Goal: Information Seeking & Learning: Find specific fact

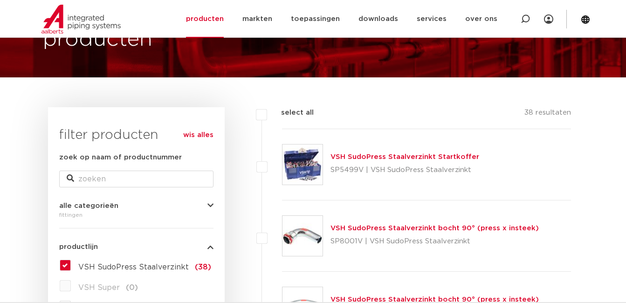
scroll to position [140, 0]
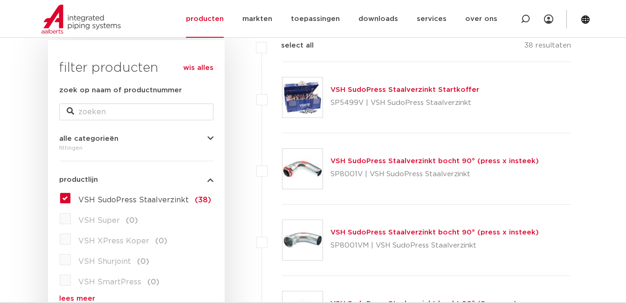
click at [71, 198] on label "VSH SudoPress Staalverzinkt (38)" at bounding box center [141, 198] width 140 height 15
click at [0, 0] on input "VSH SudoPress Staalverzinkt (38)" at bounding box center [0, 0] width 0 height 0
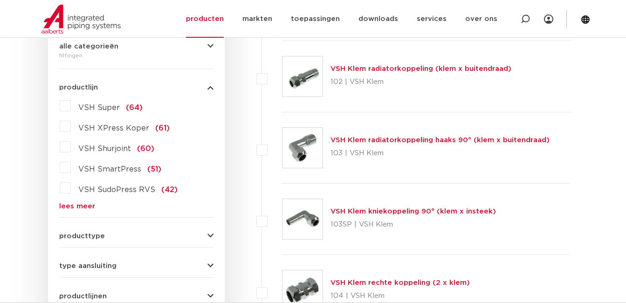
scroll to position [233, 0]
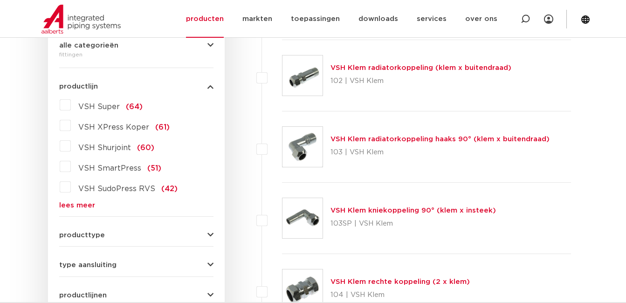
click at [77, 206] on link "lees meer" at bounding box center [136, 205] width 154 height 7
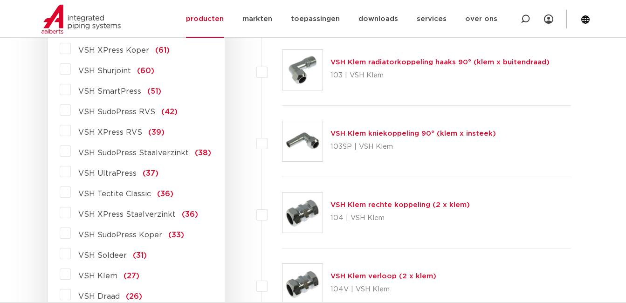
scroll to position [327, 0]
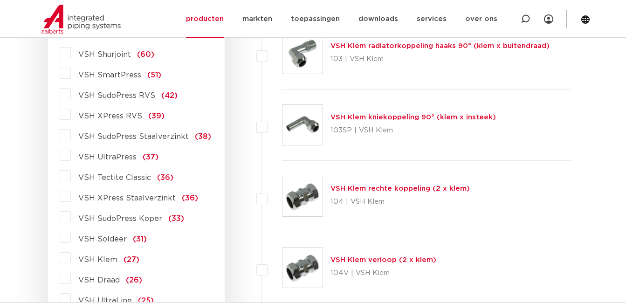
click at [137, 199] on span "VSH XPress Staalverzinkt" at bounding box center [126, 198] width 97 height 7
click at [0, 0] on input "VSH XPress Staalverzinkt (36)" at bounding box center [0, 0] width 0 height 0
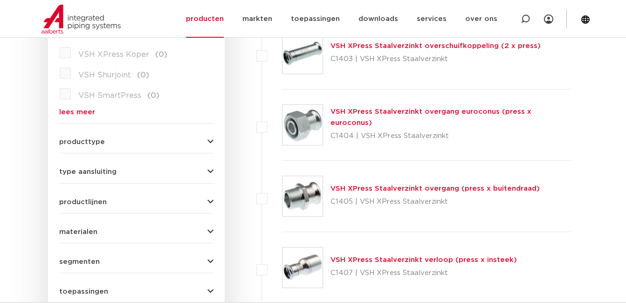
click at [383, 259] on link "VSH XPress Staalverzinkt verloop (press x insteek)" at bounding box center [424, 260] width 187 height 7
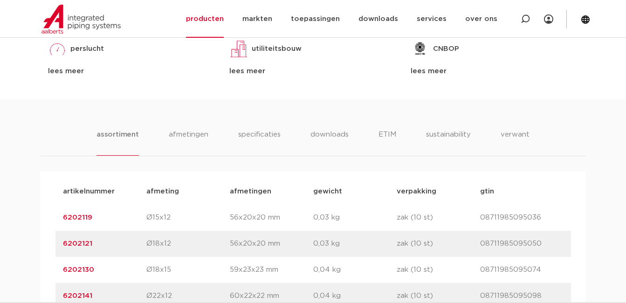
scroll to position [513, 0]
drag, startPoint x: 93, startPoint y: 216, endPoint x: 63, endPoint y: 220, distance: 31.0
click at [63, 220] on p "6202119" at bounding box center [104, 217] width 83 height 11
drag, startPoint x: 63, startPoint y: 220, endPoint x: 70, endPoint y: 217, distance: 7.4
copy link "6202119"
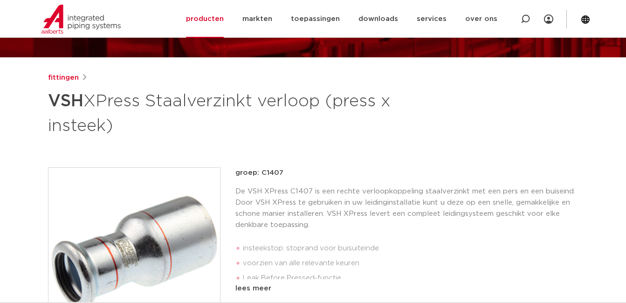
scroll to position [0, 0]
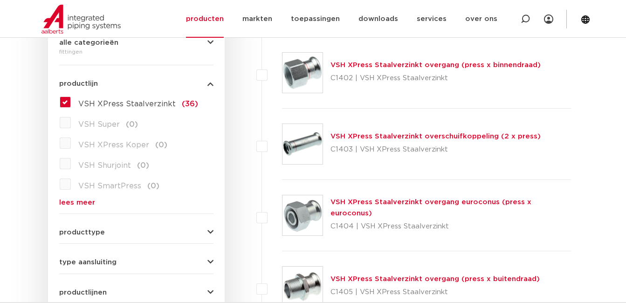
scroll to position [233, 0]
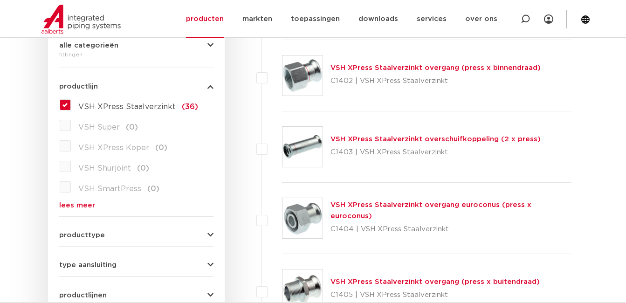
click at [75, 206] on link "lees meer" at bounding box center [136, 205] width 154 height 7
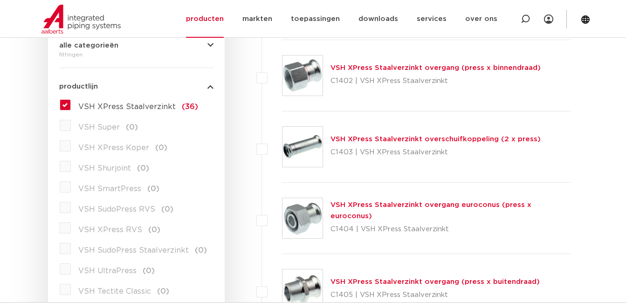
click at [71, 104] on label "VSH XPress Staalverzinkt (36)" at bounding box center [134, 104] width 127 height 15
click at [0, 0] on input "VSH XPress Staalverzinkt (36)" at bounding box center [0, 0] width 0 height 0
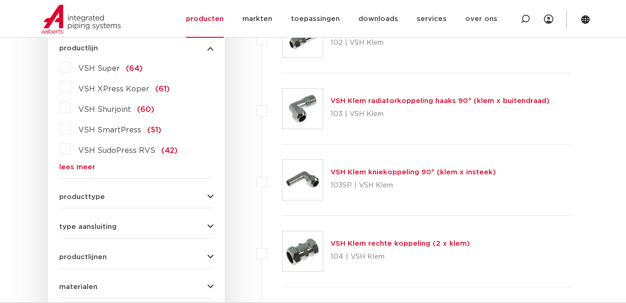
scroll to position [271, 0]
click at [77, 167] on link "lees meer" at bounding box center [136, 167] width 154 height 7
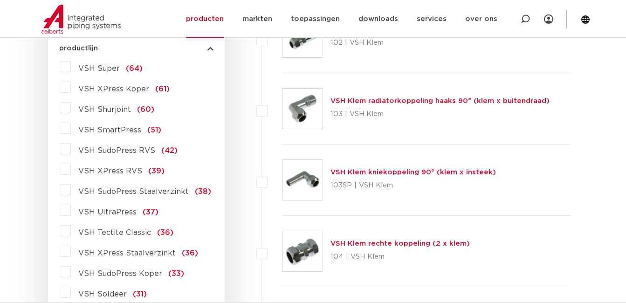
click at [115, 93] on span "VSH XPress Koper" at bounding box center [113, 88] width 71 height 7
click at [0, 0] on input "VSH XPress Koper (61)" at bounding box center [0, 0] width 0 height 0
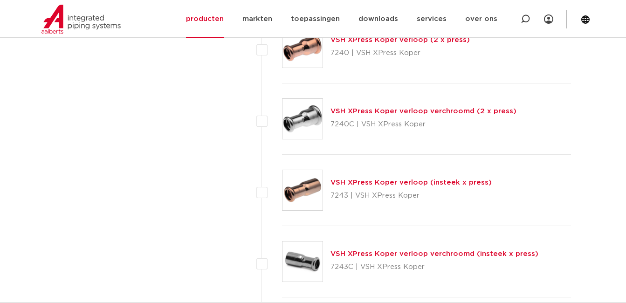
scroll to position [3405, 0]
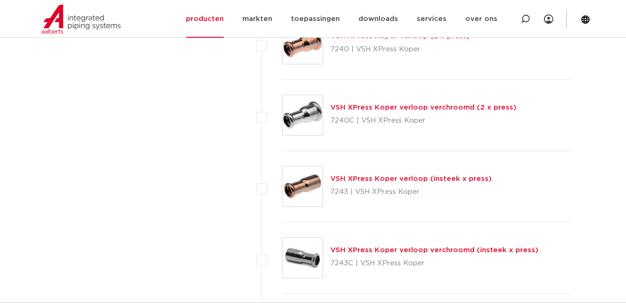
click at [377, 179] on link "VSH XPress Koper verloop (insteek x press)" at bounding box center [411, 178] width 161 height 7
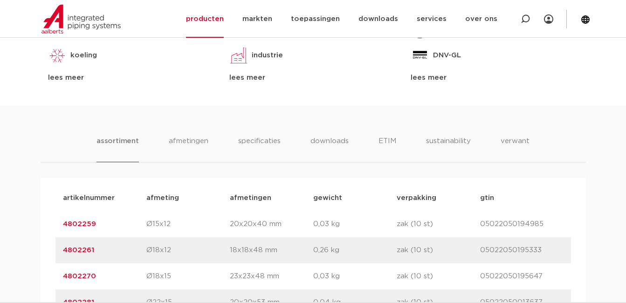
scroll to position [560, 0]
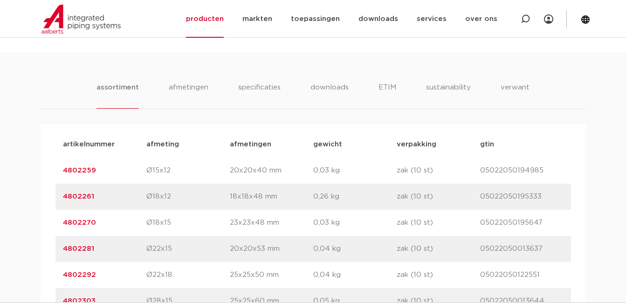
drag, startPoint x: 97, startPoint y: 172, endPoint x: 64, endPoint y: 174, distance: 32.7
click at [64, 174] on p "4802259" at bounding box center [104, 170] width 83 height 11
drag, startPoint x: 64, startPoint y: 174, endPoint x: 73, endPoint y: 172, distance: 9.5
copy link "4802259"
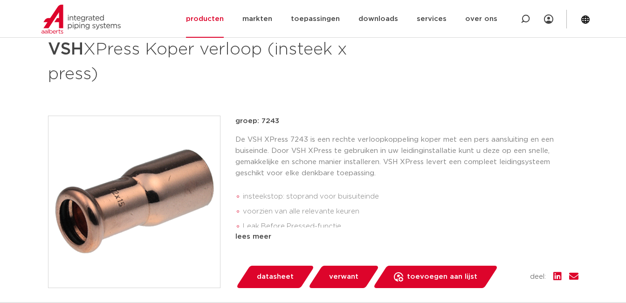
scroll to position [0, 0]
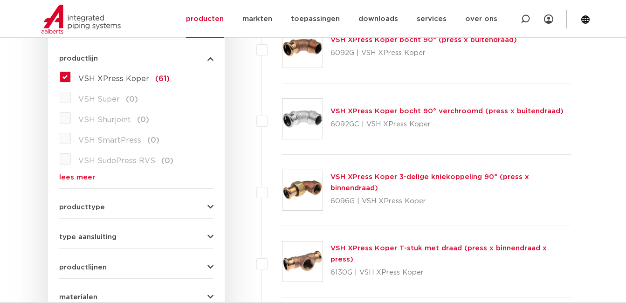
scroll to position [93, 0]
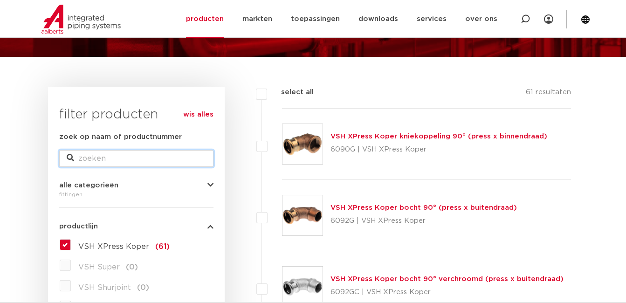
click at [119, 161] on input "zoek op naam of productnummer" at bounding box center [136, 158] width 154 height 17
type input "6246g"
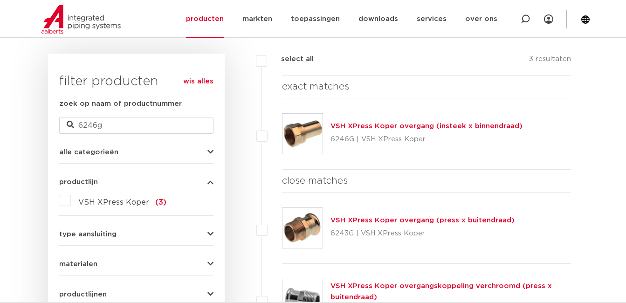
scroll to position [233, 0]
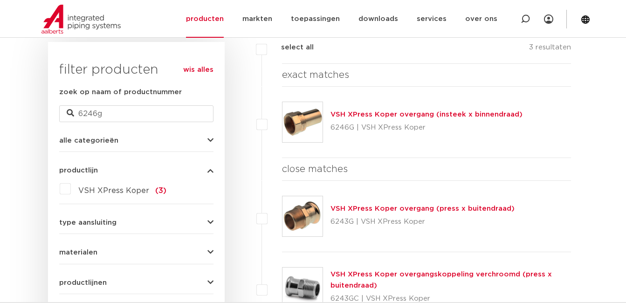
click at [364, 113] on link "VSH XPress Koper overgang (insteek x binnendraad)" at bounding box center [427, 114] width 192 height 7
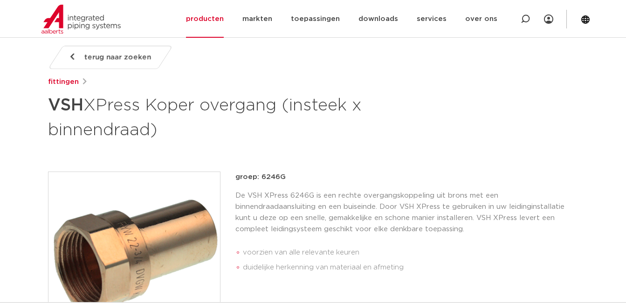
scroll to position [93, 0]
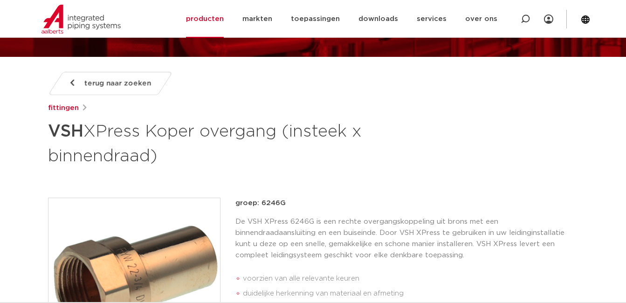
click at [87, 78] on span "terug naar zoeken" at bounding box center [117, 83] width 67 height 15
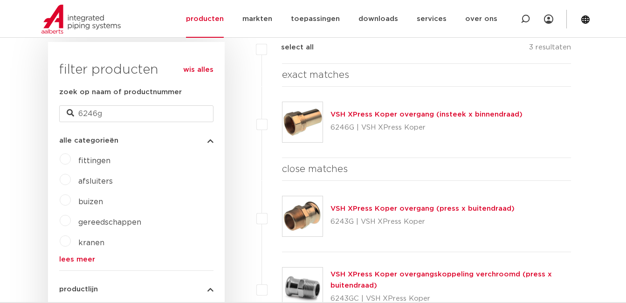
click at [204, 70] on link "wis alles" at bounding box center [198, 69] width 30 height 11
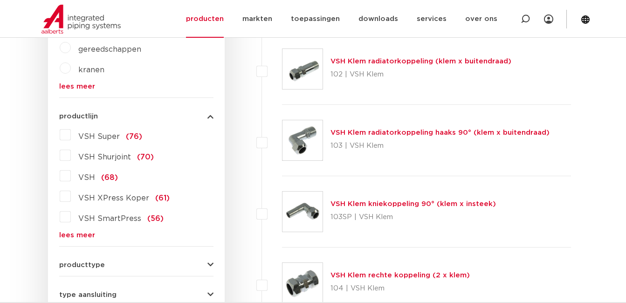
scroll to position [327, 0]
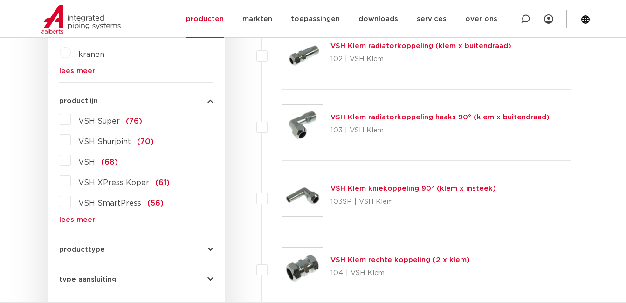
click at [80, 222] on link "lees meer" at bounding box center [136, 219] width 154 height 7
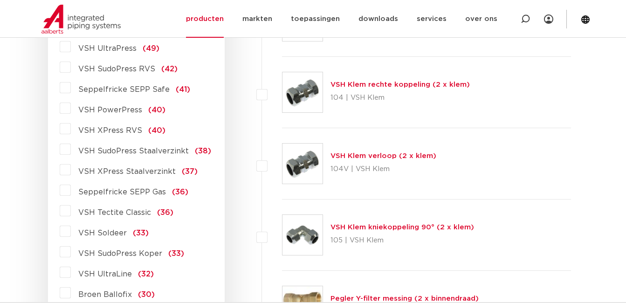
scroll to position [513, 0]
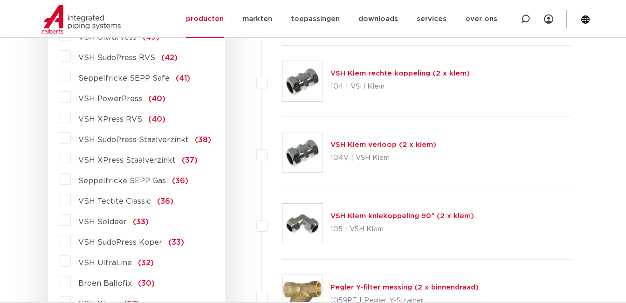
click at [106, 161] on span "VSH XPress Staalverzinkt" at bounding box center [126, 160] width 97 height 7
click at [0, 0] on input "VSH XPress Staalverzinkt (37)" at bounding box center [0, 0] width 0 height 0
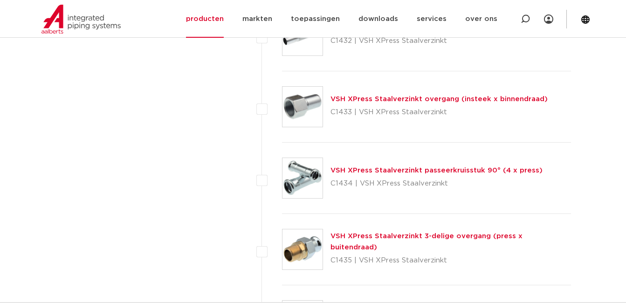
scroll to position [1773, 0]
click at [355, 100] on link "VSH XPress Staalverzinkt overgang (insteek x binnendraad)" at bounding box center [439, 98] width 217 height 7
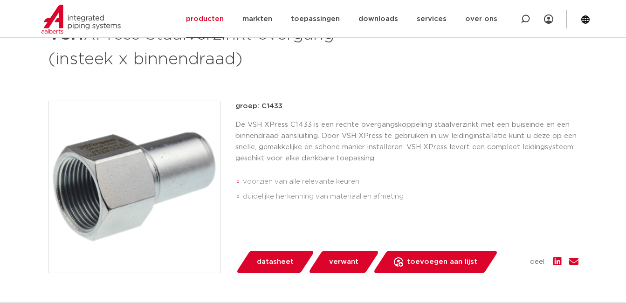
scroll to position [93, 0]
